Goal: Task Accomplishment & Management: Manage account settings

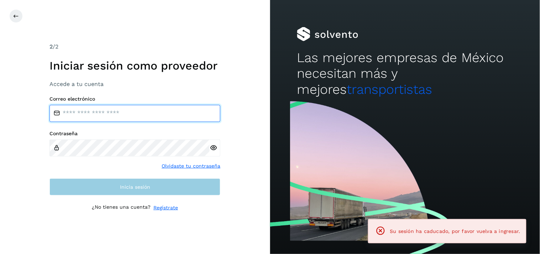
type input "**********"
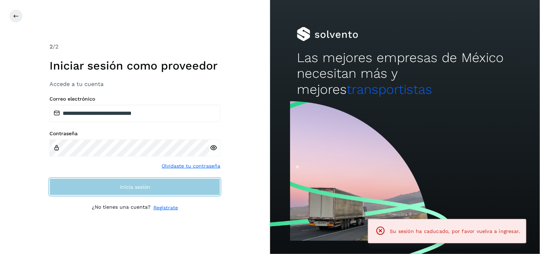
click at [169, 188] on button "Inicia sesión" at bounding box center [135, 186] width 171 height 17
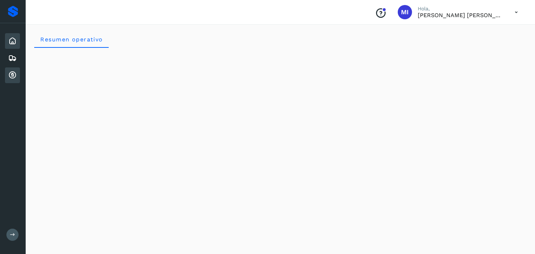
click at [15, 71] on icon at bounding box center [12, 75] width 9 height 9
